Goal: Task Accomplishment & Management: Use online tool/utility

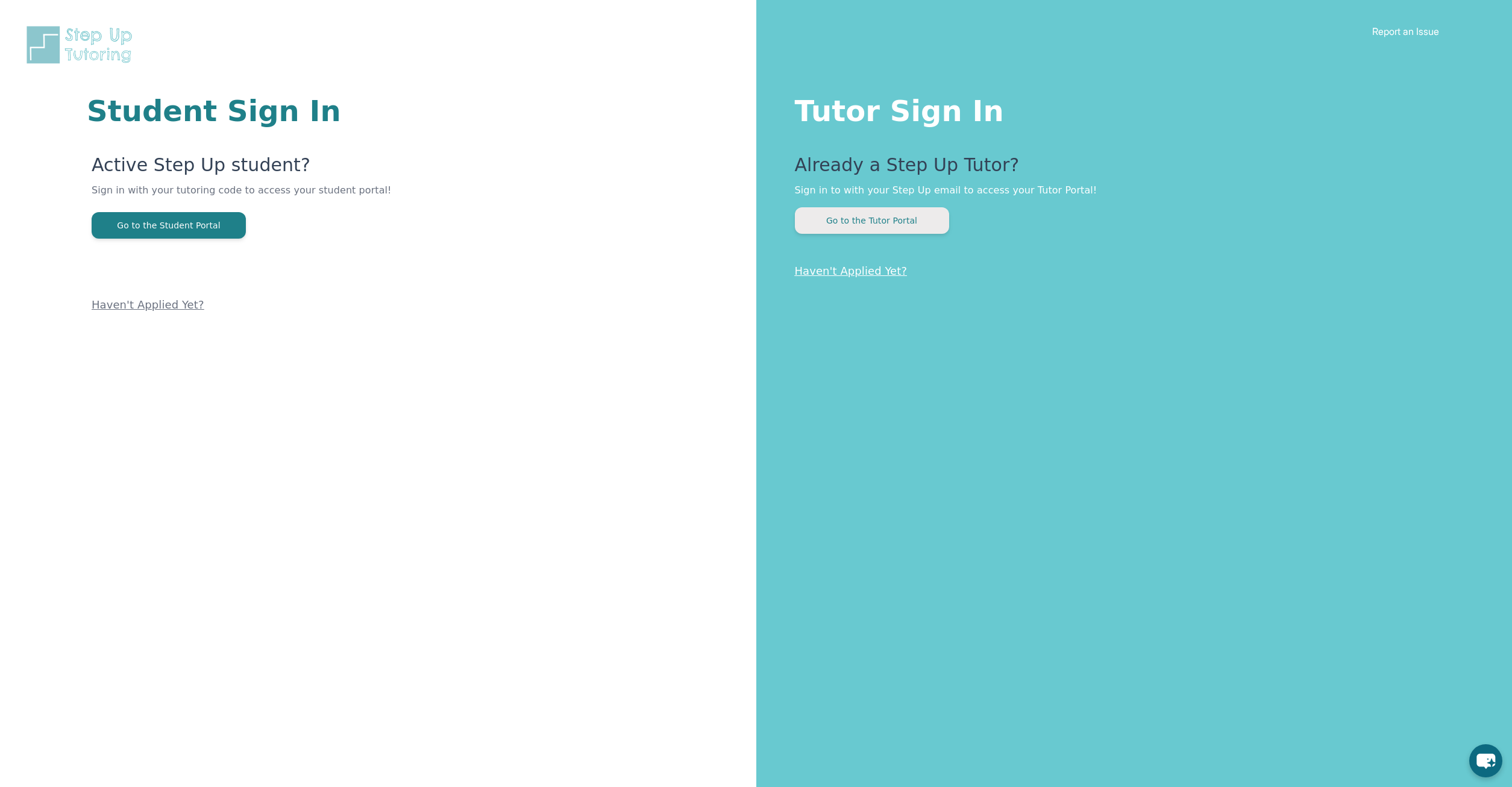
click at [909, 226] on button "Go to the Tutor Portal" at bounding box center [872, 221] width 154 height 27
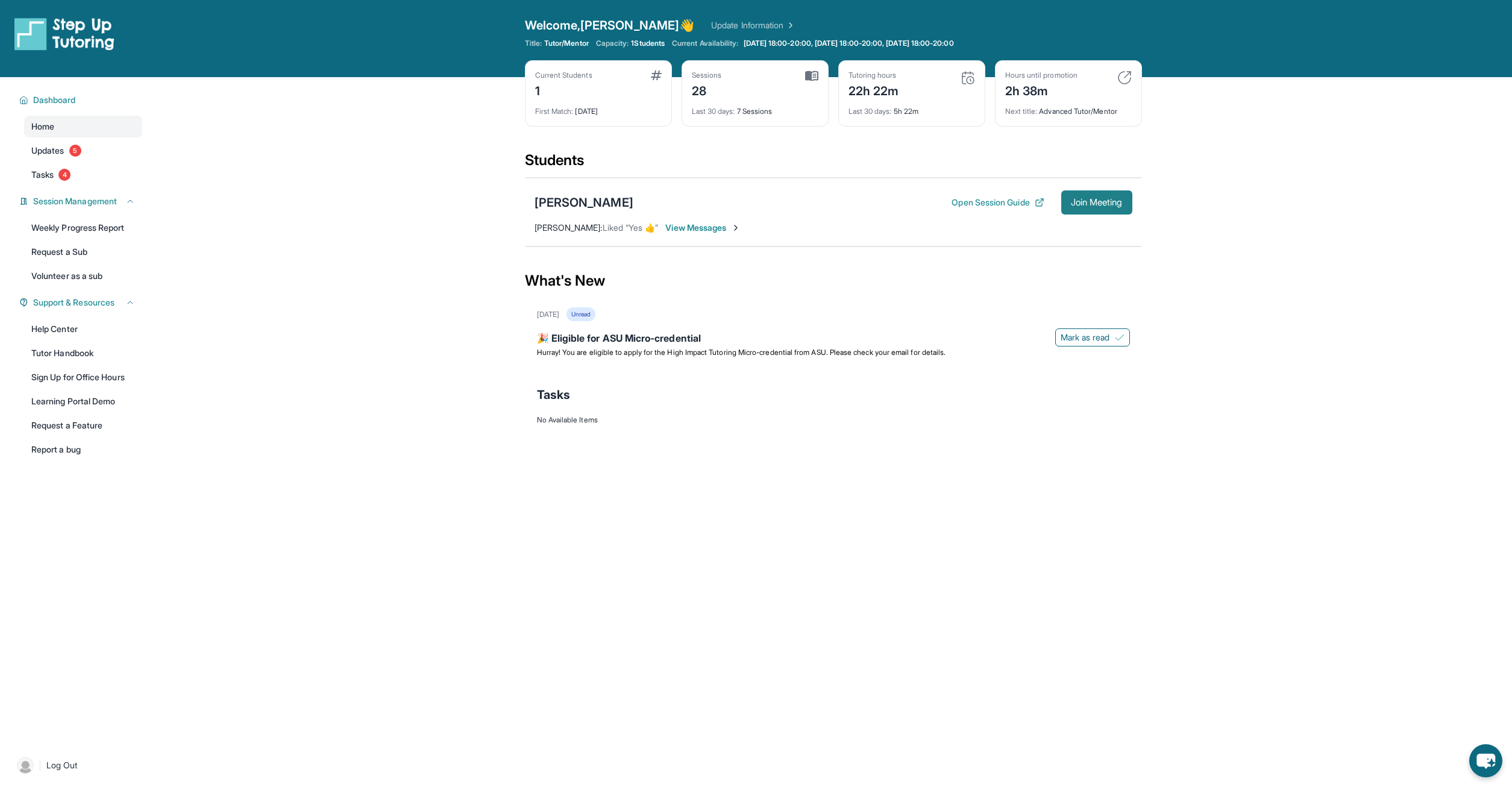
click at [1117, 206] on span "Join Meeting" at bounding box center [1097, 202] width 52 height 7
